Goal: Task Accomplishment & Management: Manage account settings

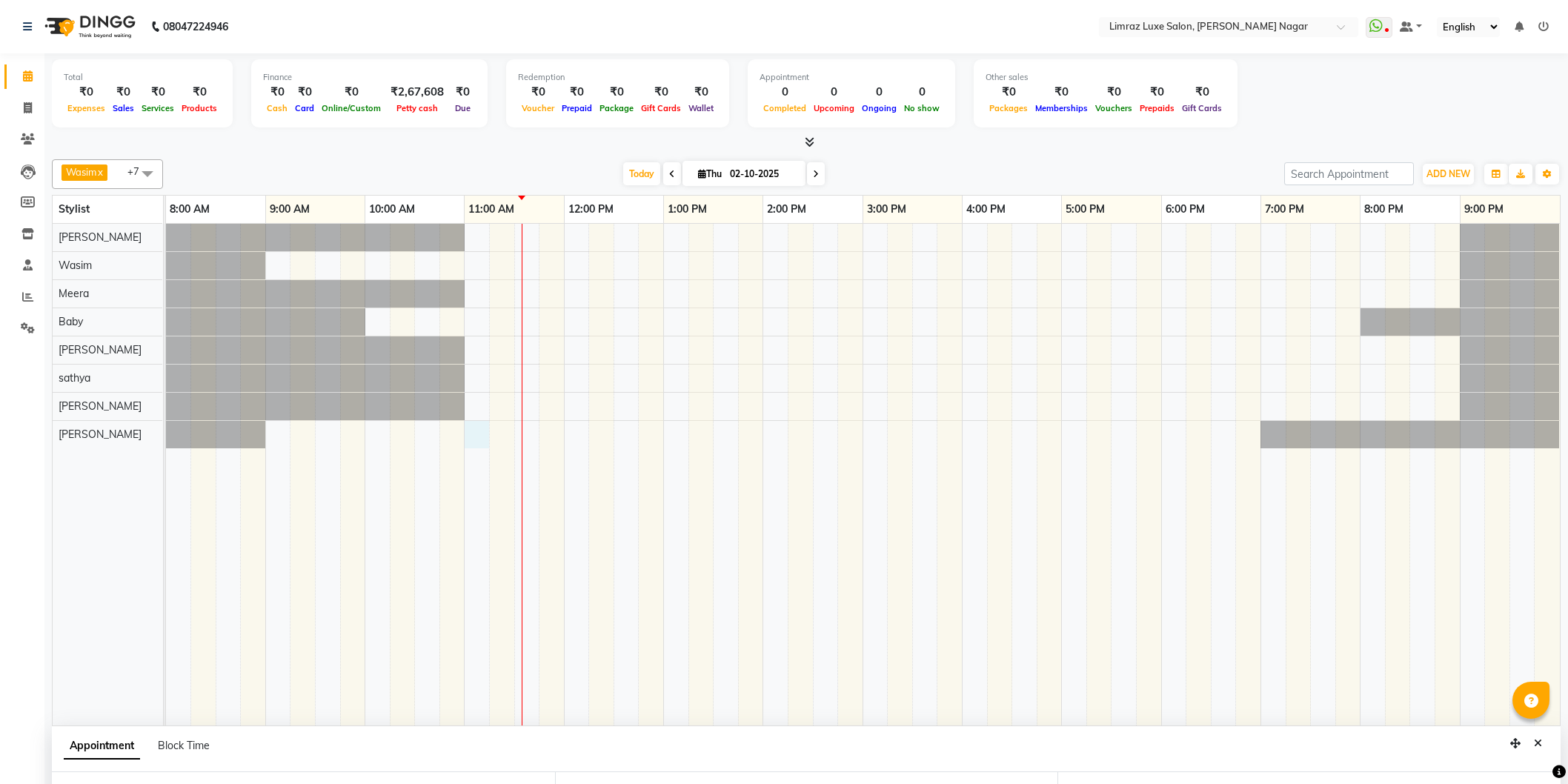
select select "89741"
select select "660"
select select "tentative"
drag, startPoint x: 0, startPoint y: 0, endPoint x: 737, endPoint y: 495, distance: 887.8
click at [737, 495] on td at bounding box center [727, 474] width 25 height 502
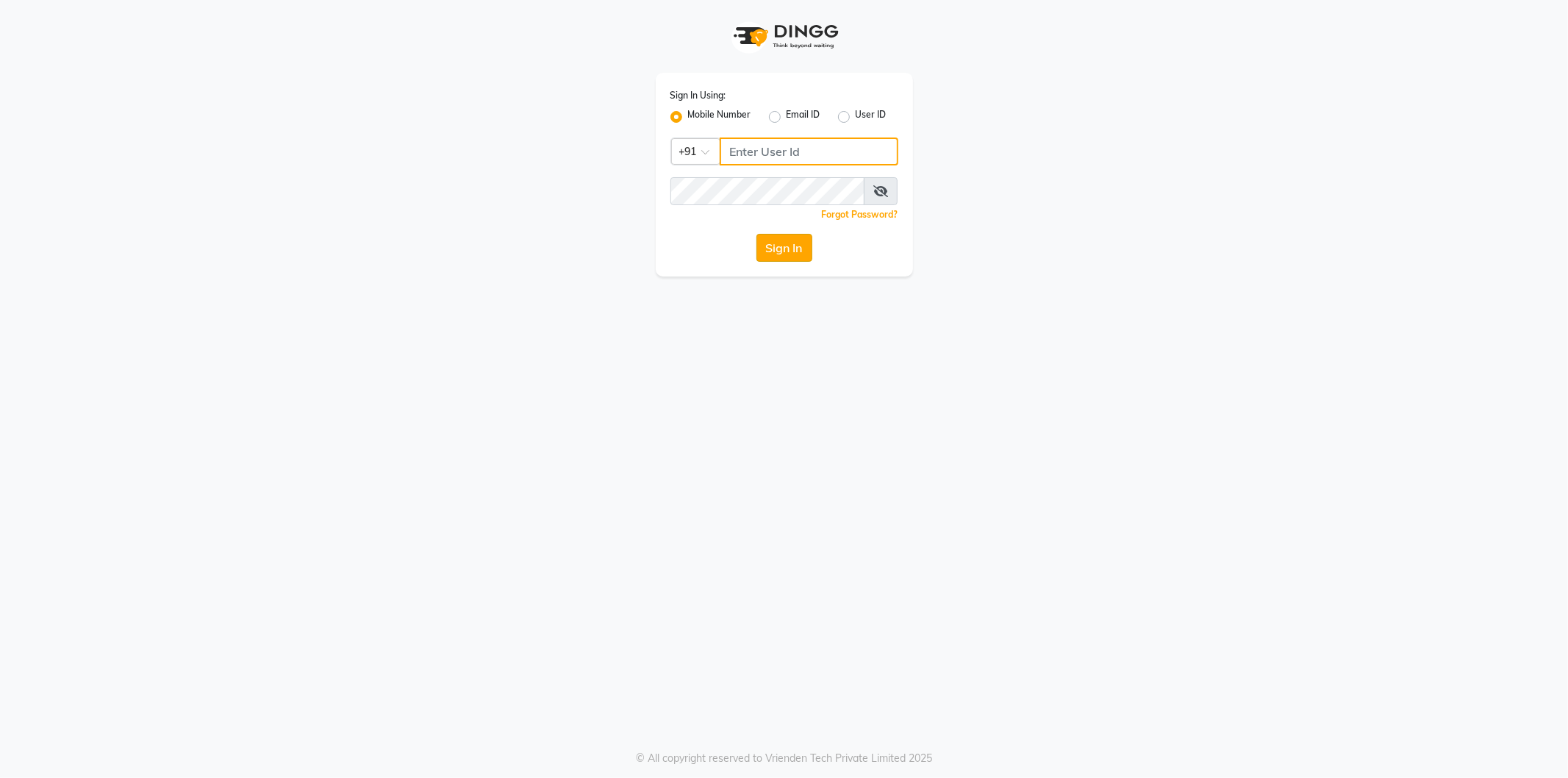
type input "9566910228"
click at [774, 246] on button "Sign In" at bounding box center [784, 248] width 56 height 28
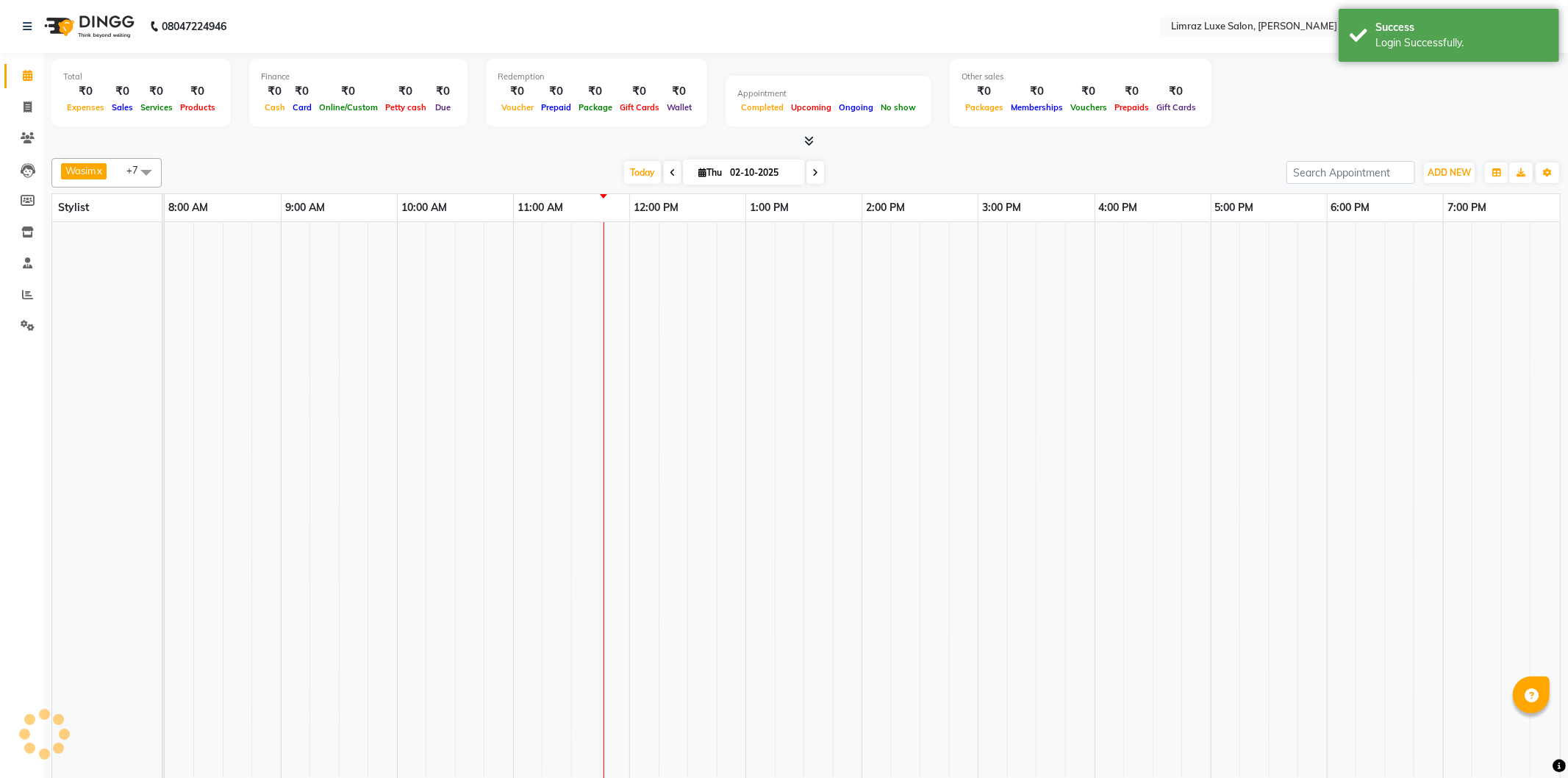
select select "en"
